Goal: Find specific page/section: Find specific page/section

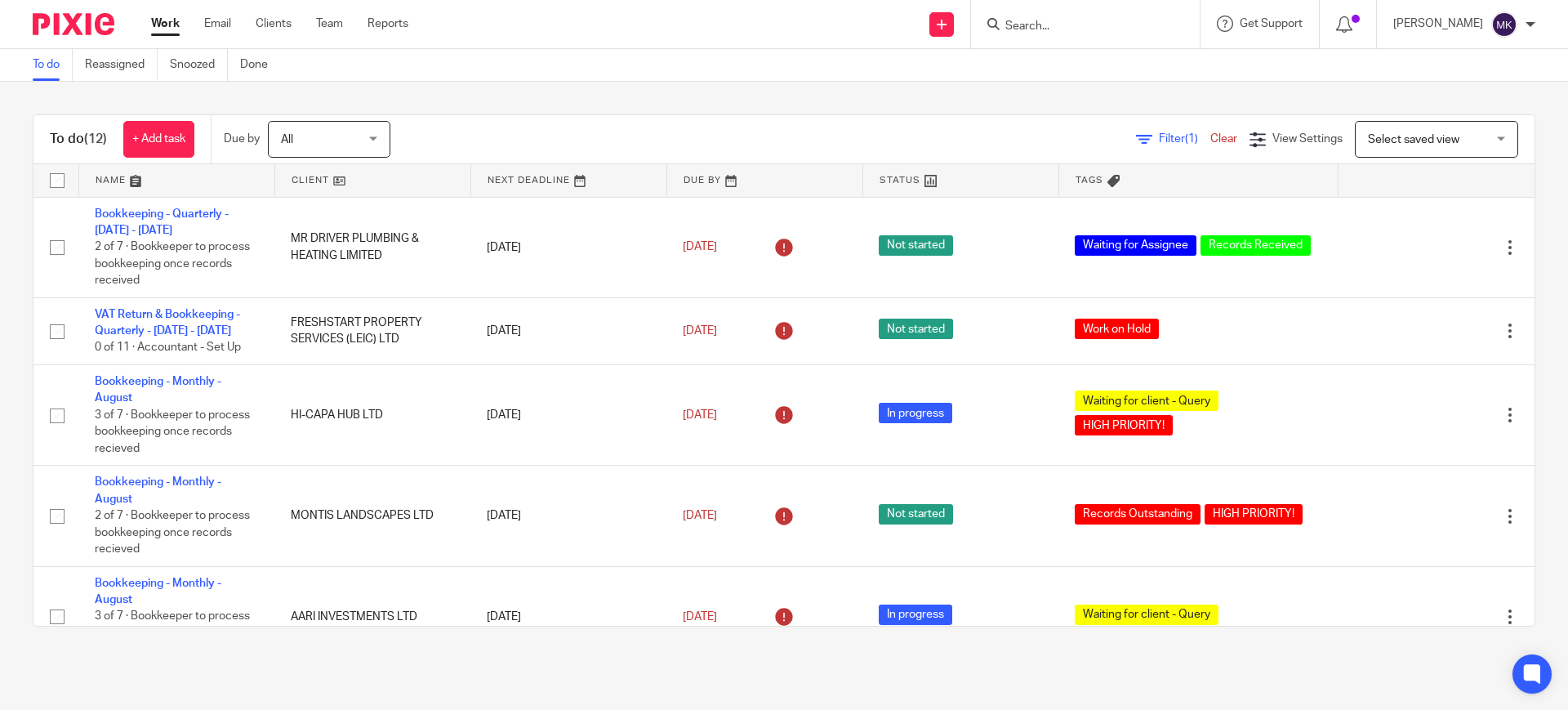
scroll to position [116, 0]
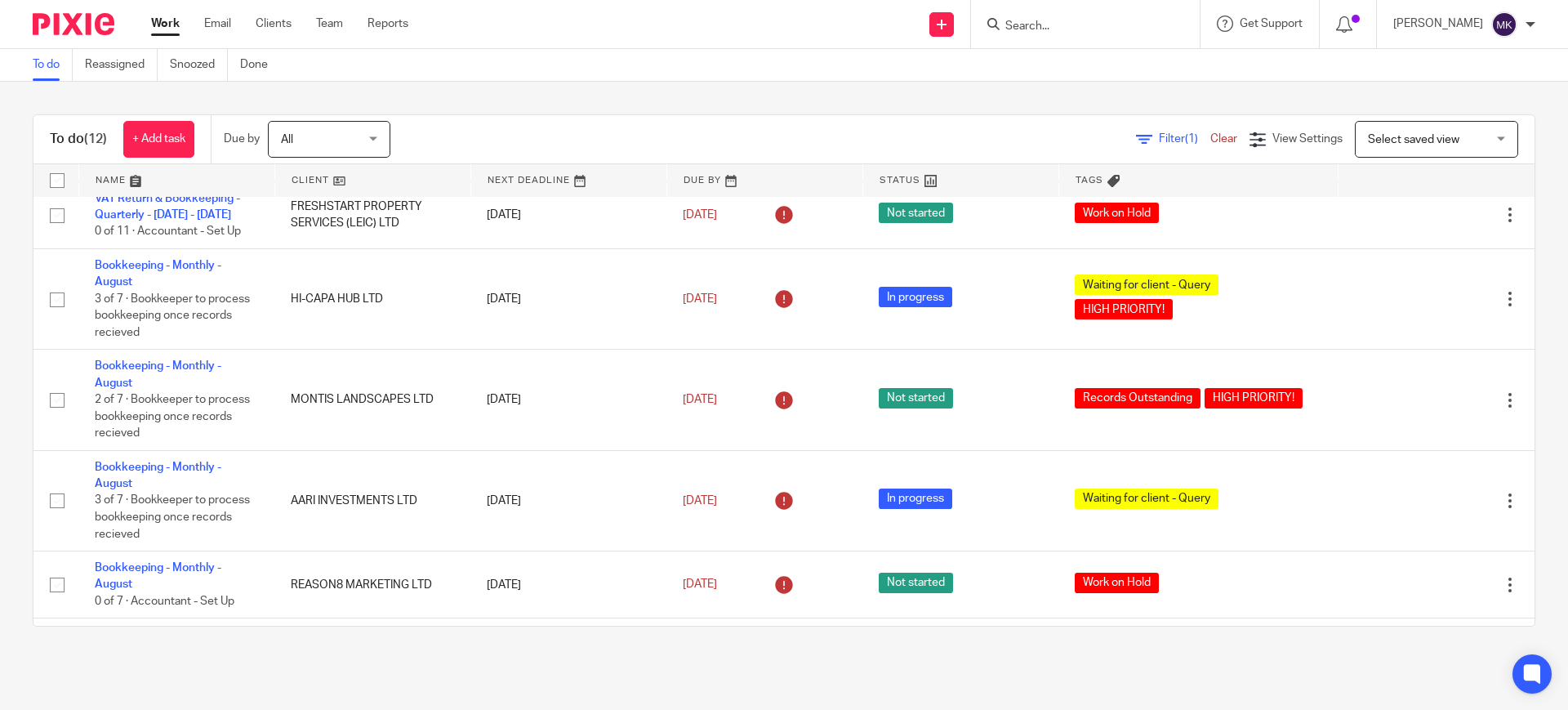
click at [1105, 34] on div at bounding box center [1085, 23] width 229 height 48
click at [1116, 17] on form at bounding box center [1091, 23] width 174 height 20
click at [1062, 27] on input "Search" at bounding box center [1077, 27] width 147 height 15
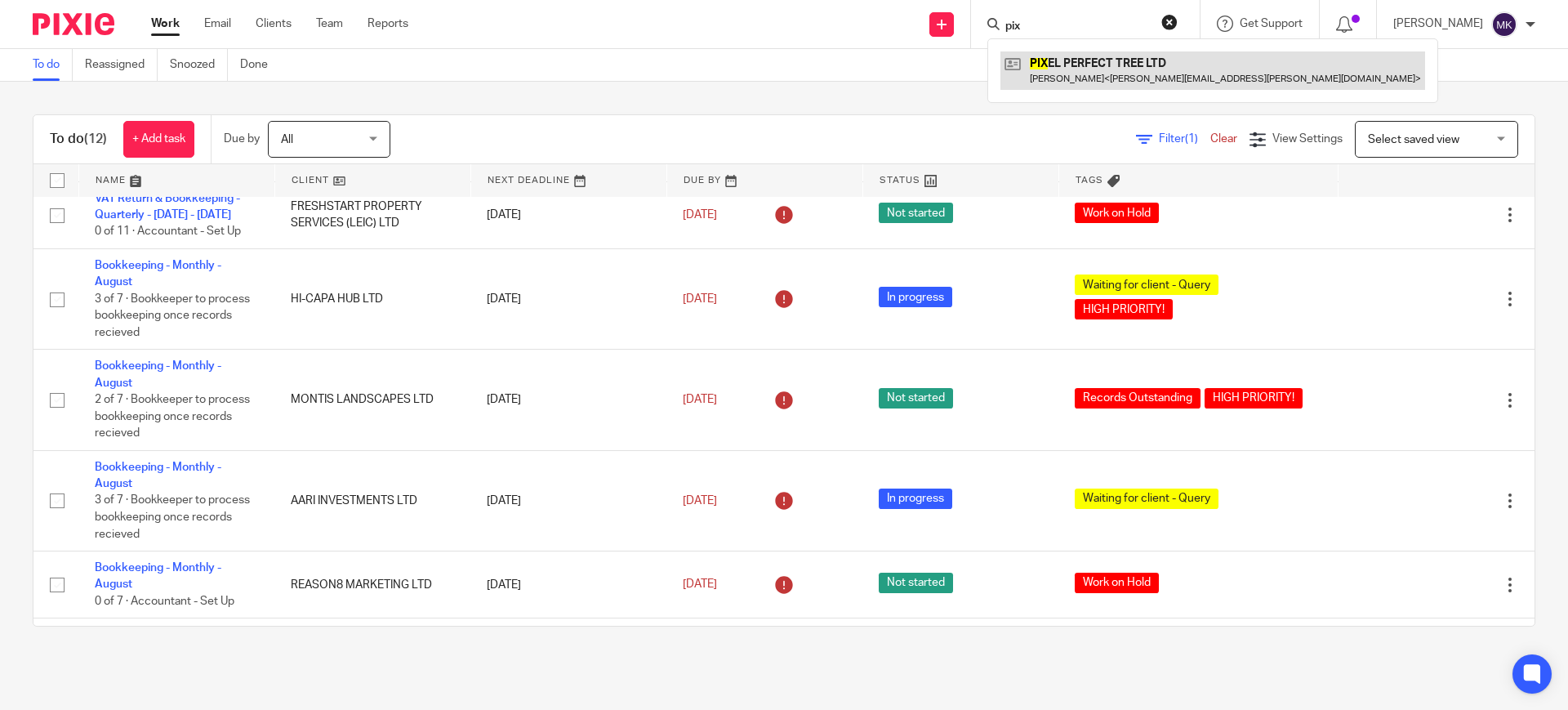
type input "pix"
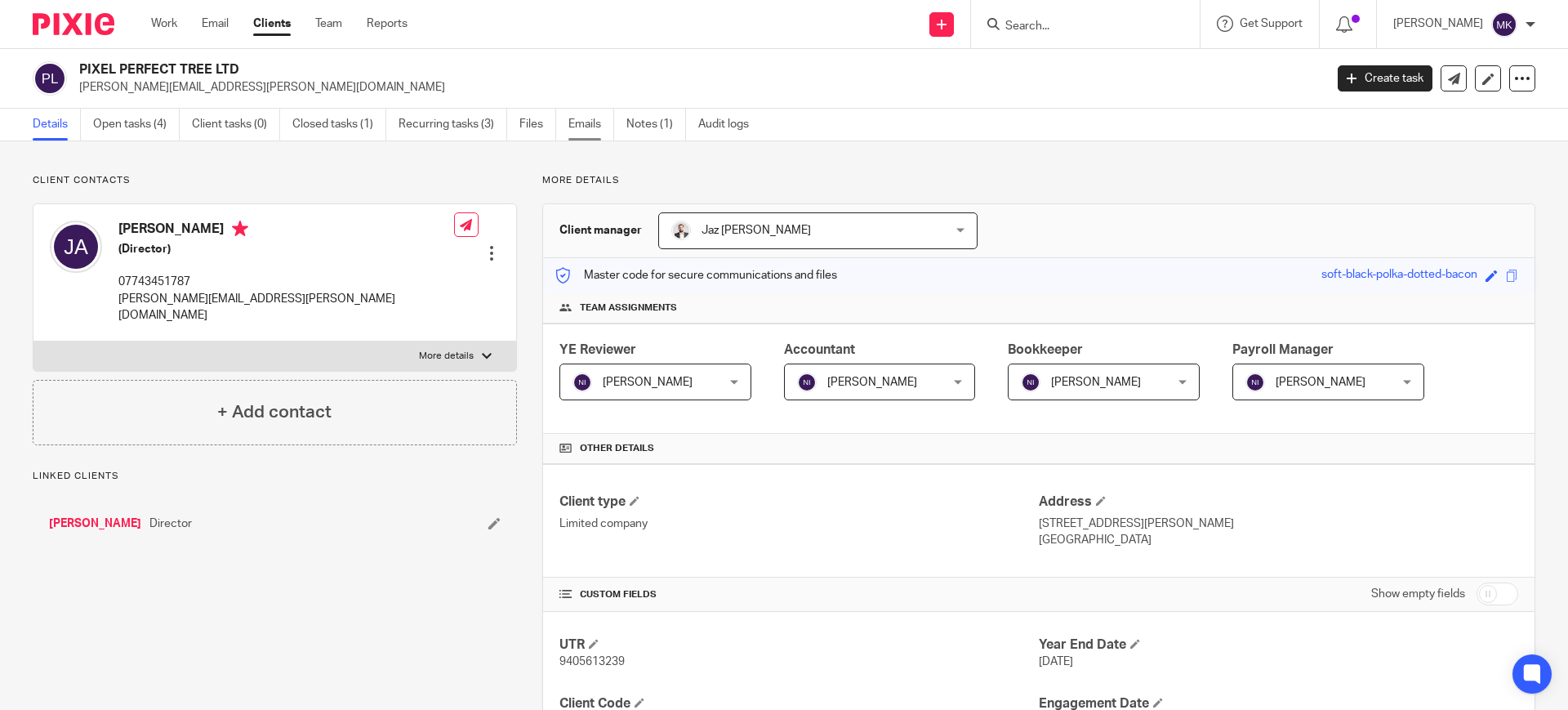
click at [588, 123] on link "Emails" at bounding box center [591, 124] width 46 height 32
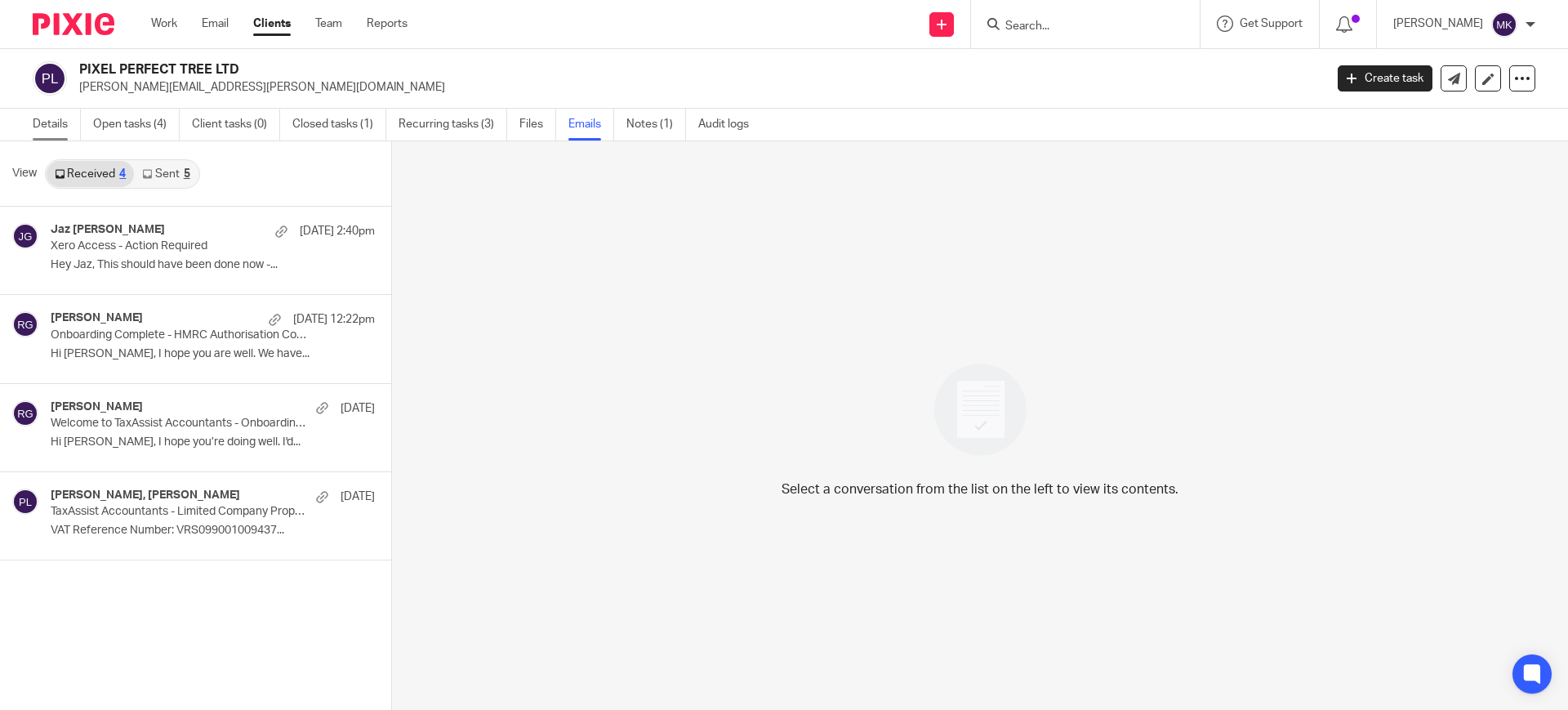
click at [63, 126] on link "Details" at bounding box center [56, 124] width 48 height 32
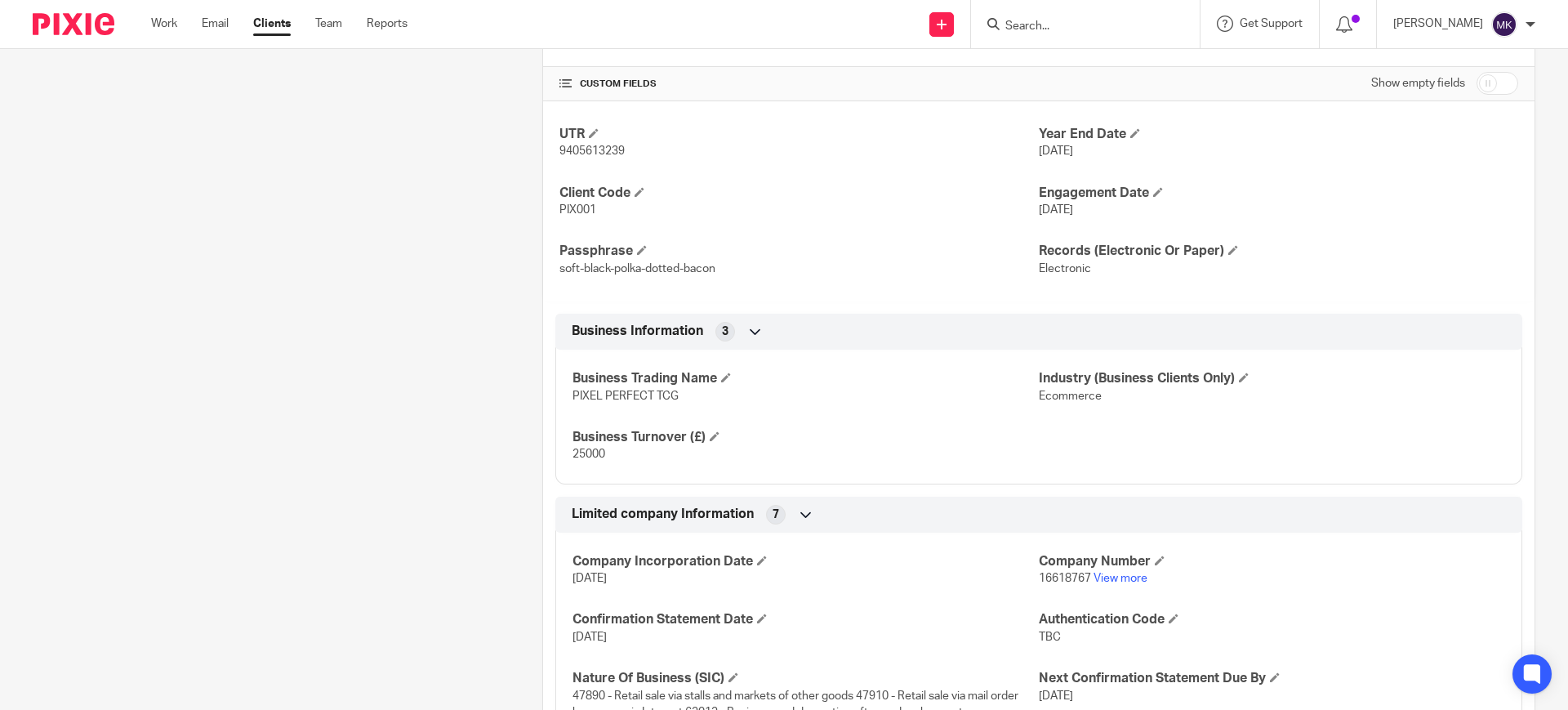
scroll to position [613, 0]
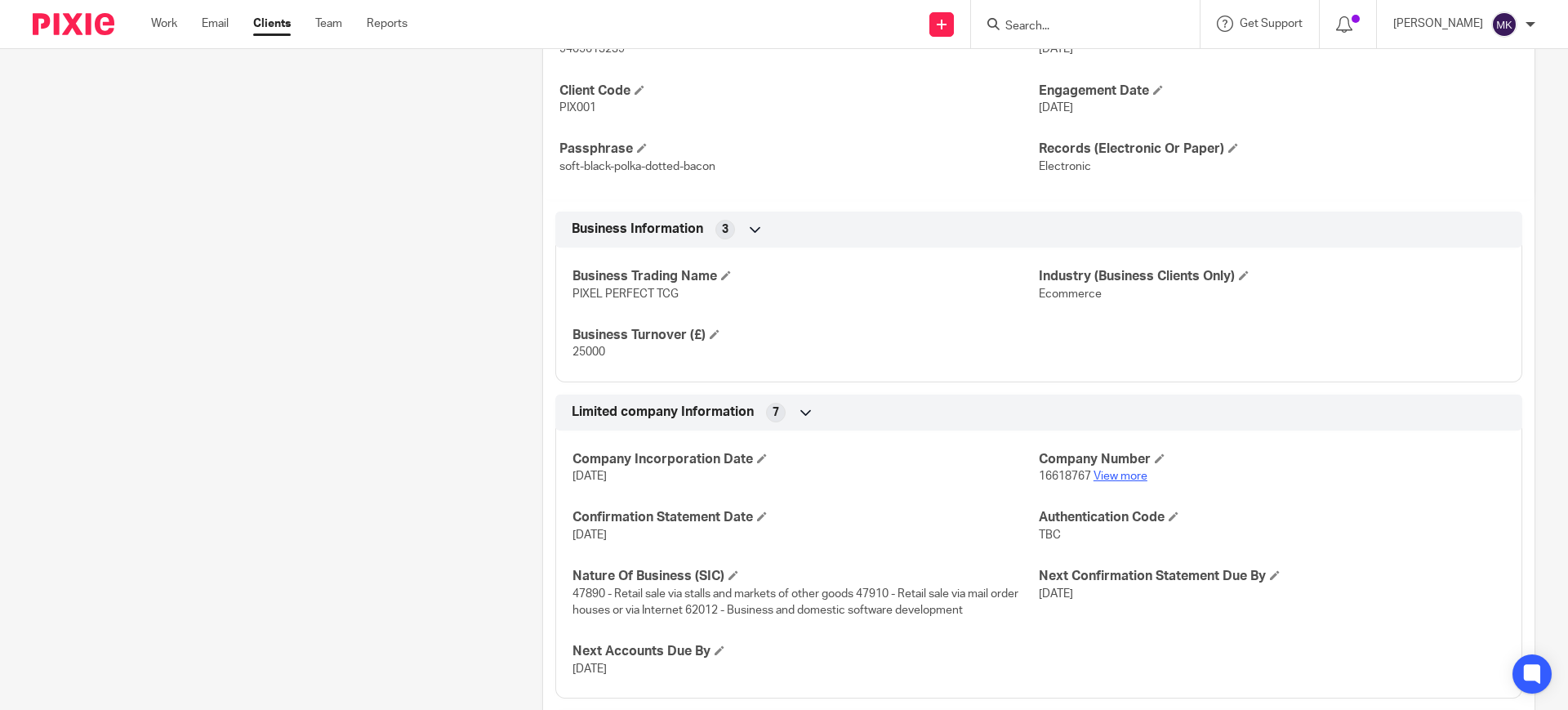
click at [1093, 481] on link "View more" at bounding box center [1120, 475] width 54 height 11
